Goal: Find contact information: Find contact information

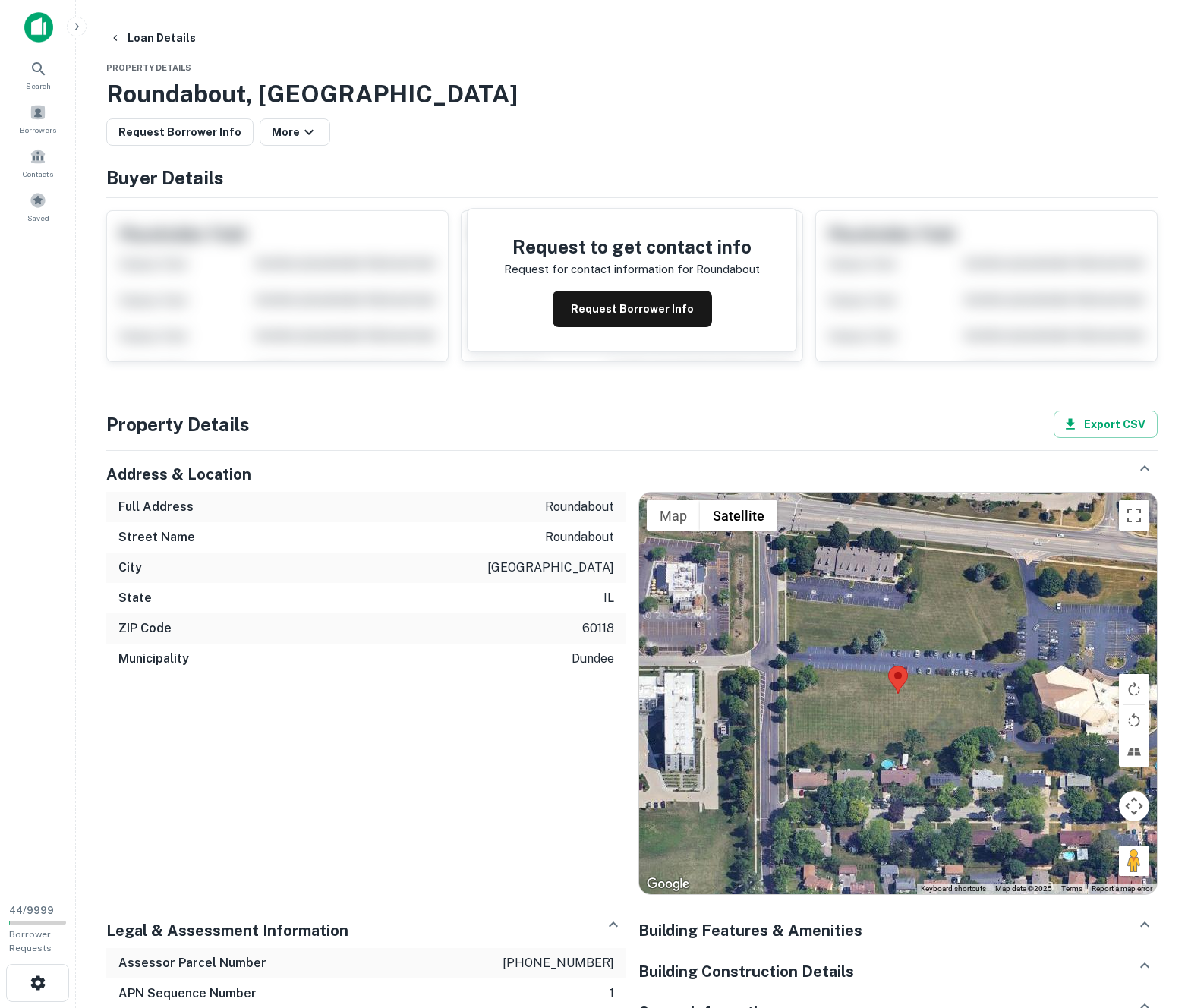
click at [153, 185] on h4 "Buyer Details" at bounding box center [632, 178] width 1051 height 28
copy h4 "Buyer"
click at [514, 272] on p "Request for contact information for" at bounding box center [598, 269] width 189 height 19
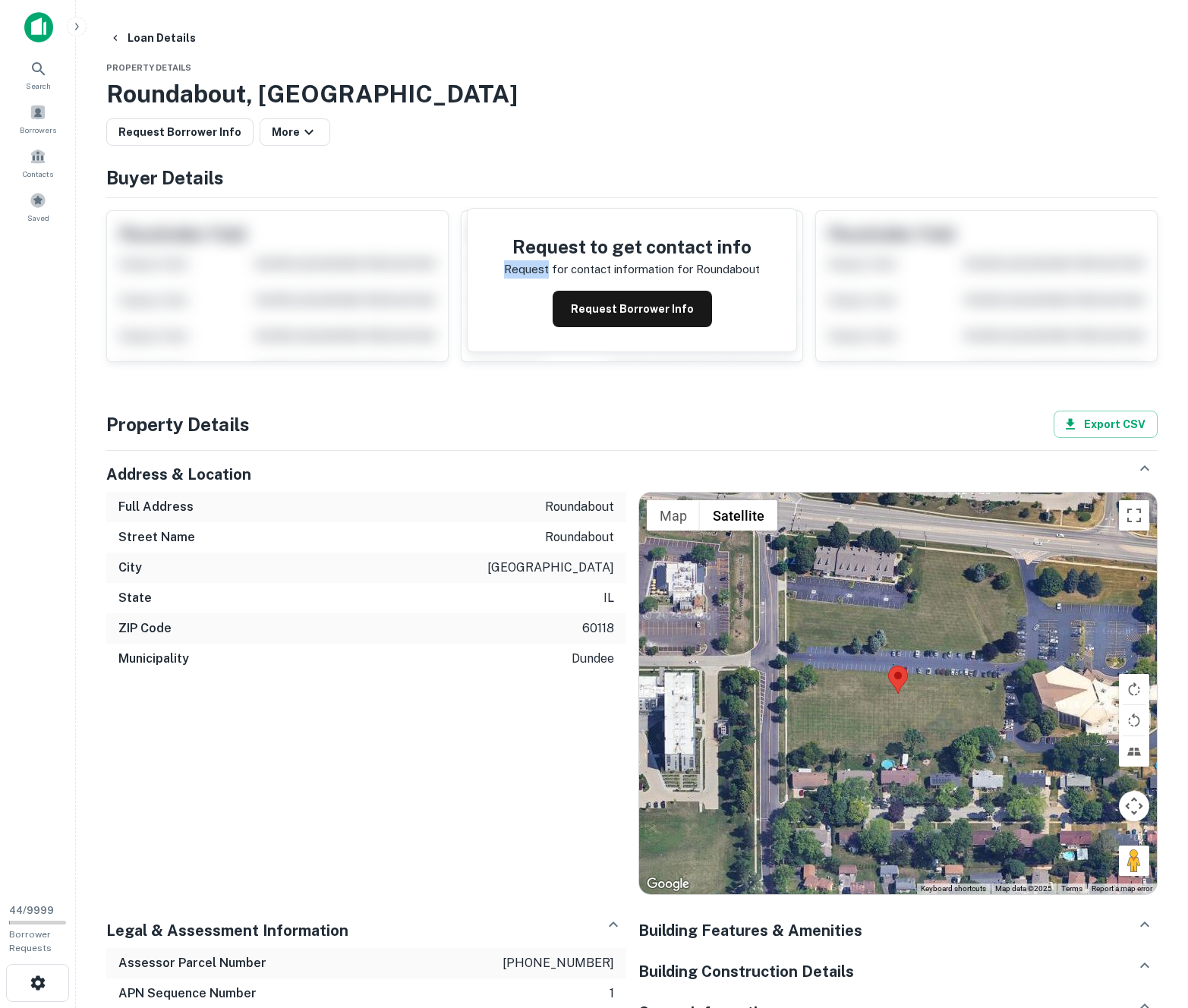
click at [514, 272] on p "Request for contact information for" at bounding box center [598, 269] width 189 height 19
copy p "Request for contact information for"
